Goal: Transaction & Acquisition: Download file/media

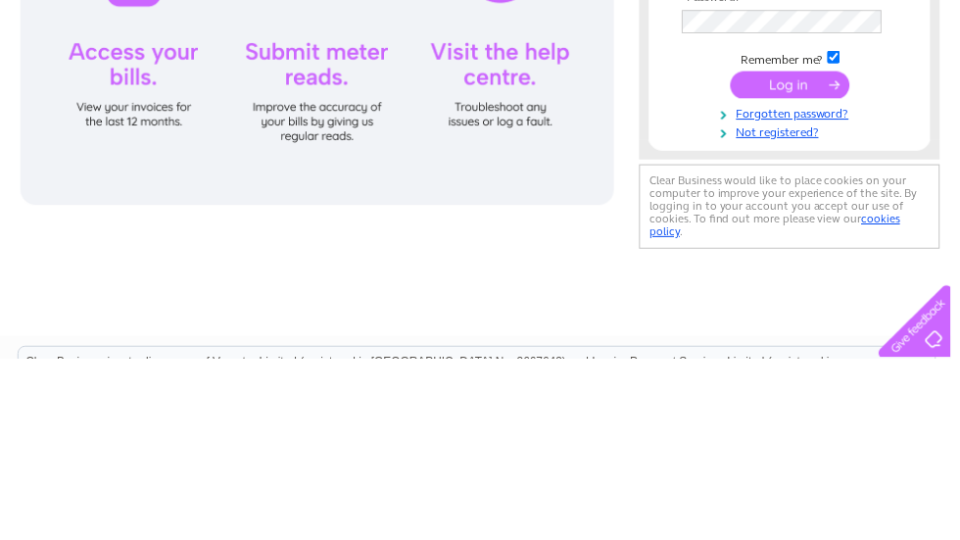
type input "[EMAIL_ADDRESS][DOMAIN_NAME]"
click at [798, 265] on input "submit" at bounding box center [798, 263] width 121 height 27
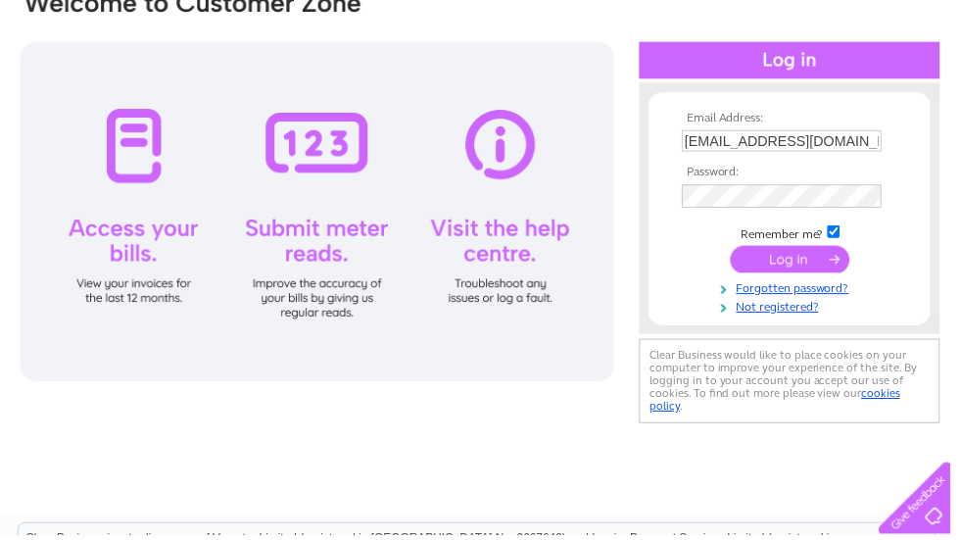
click at [810, 258] on input "submit" at bounding box center [798, 261] width 121 height 27
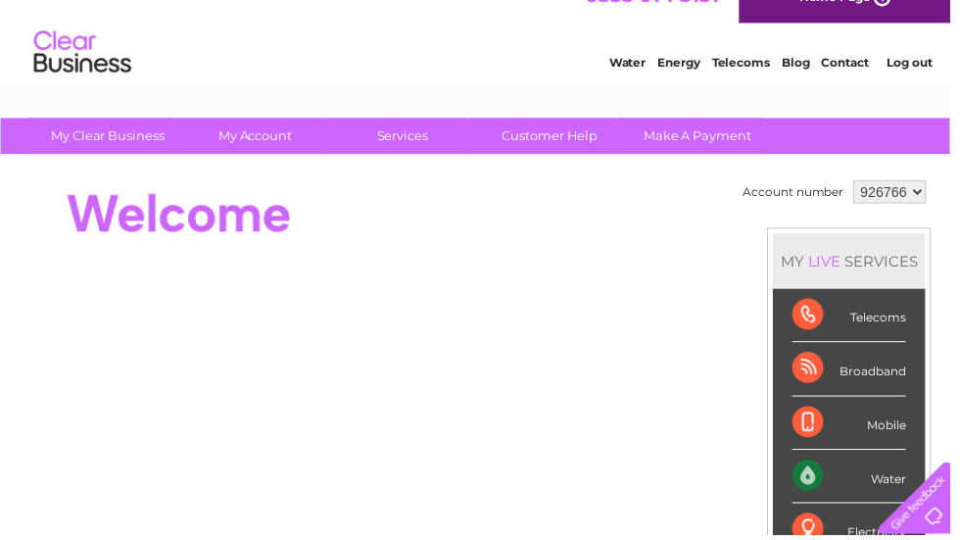
scroll to position [29, 0]
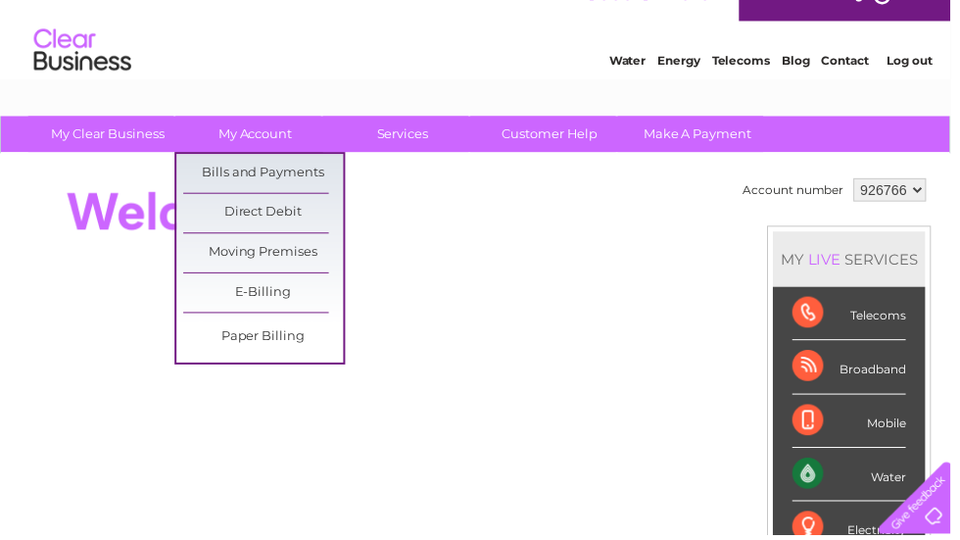
click at [302, 172] on link "Bills and Payments" at bounding box center [266, 175] width 162 height 39
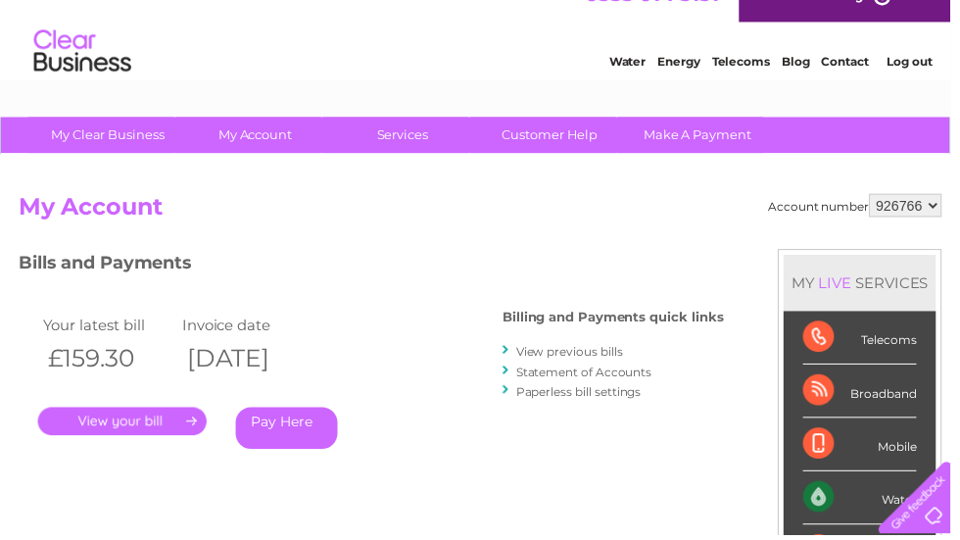
scroll to position [31, 0]
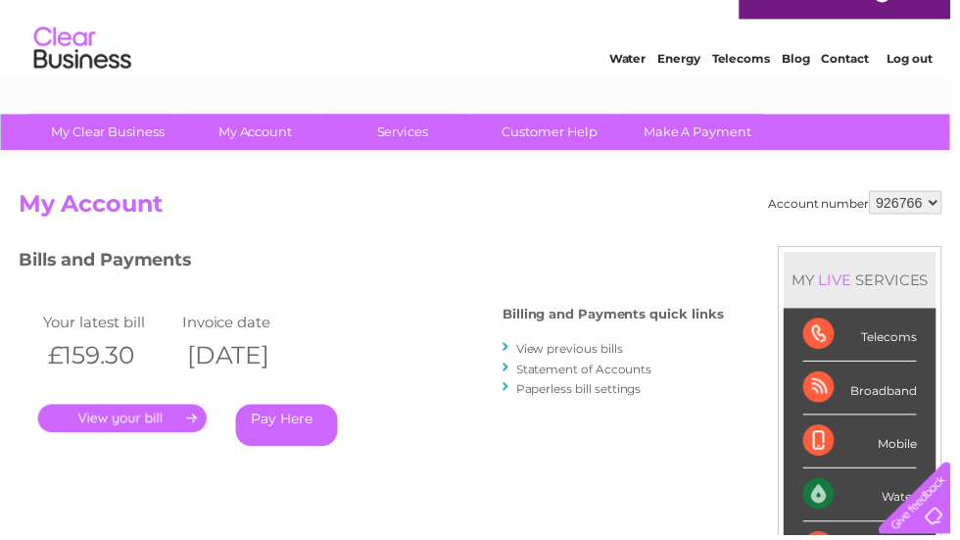
click at [176, 416] on link "." at bounding box center [123, 423] width 170 height 28
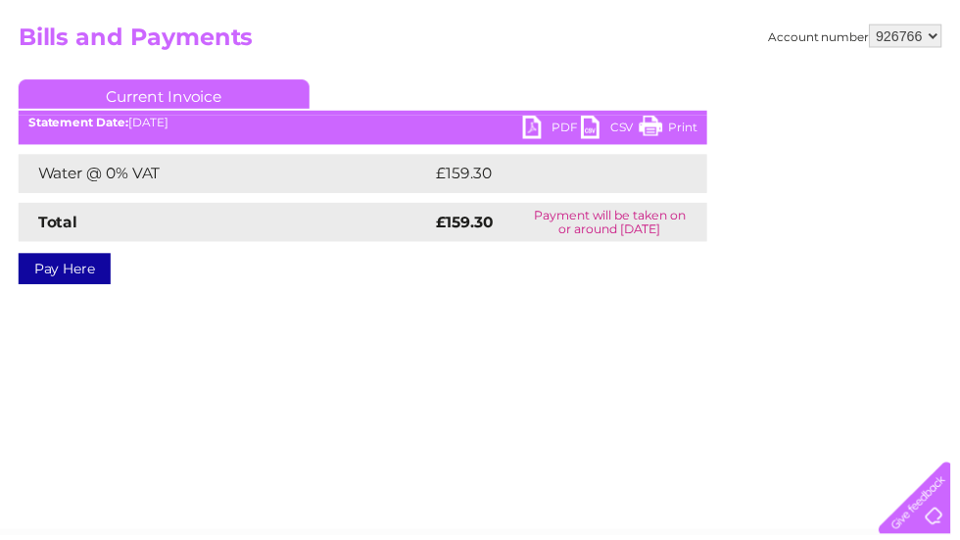
scroll to position [197, 0]
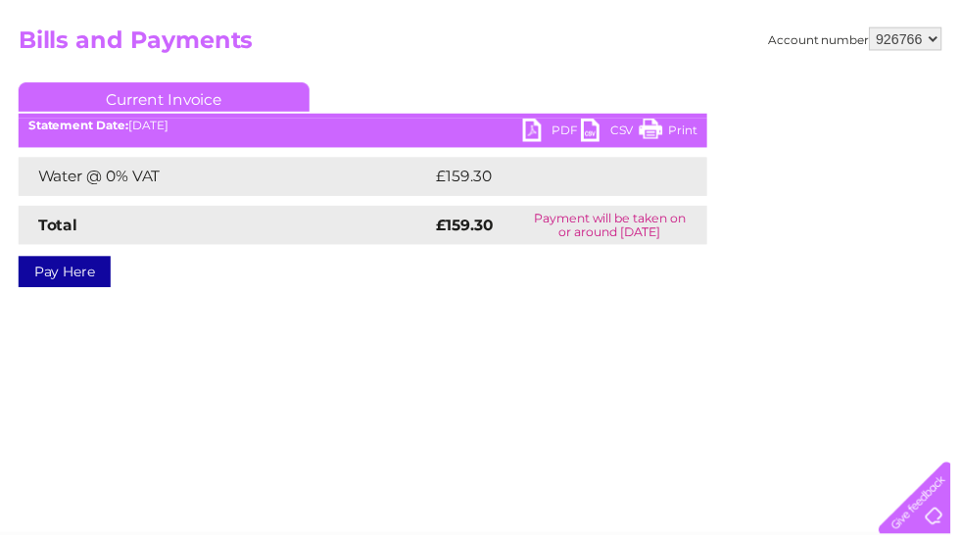
click at [550, 129] on link "PDF" at bounding box center [557, 134] width 59 height 28
